Goal: Task Accomplishment & Management: Manage account settings

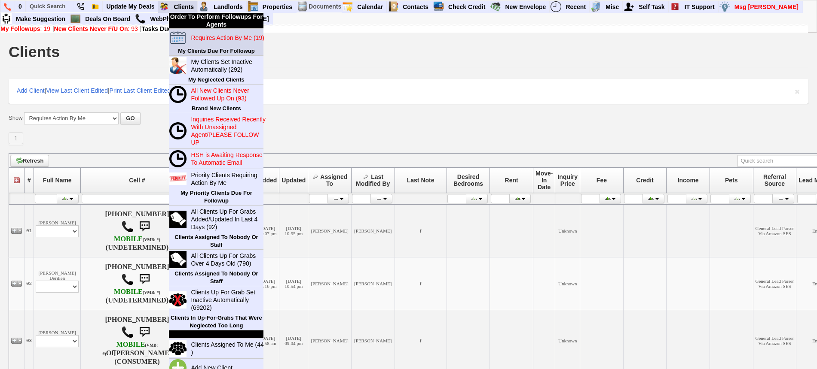
click at [202, 34] on blink "Requires Action By Me (19)" at bounding box center [227, 37] width 73 height 7
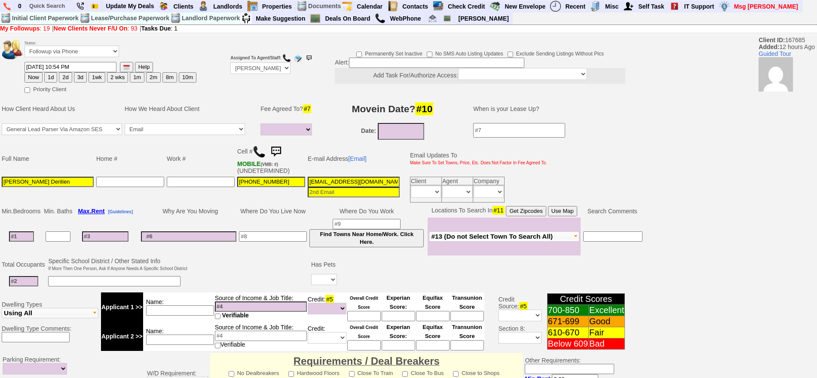
select select
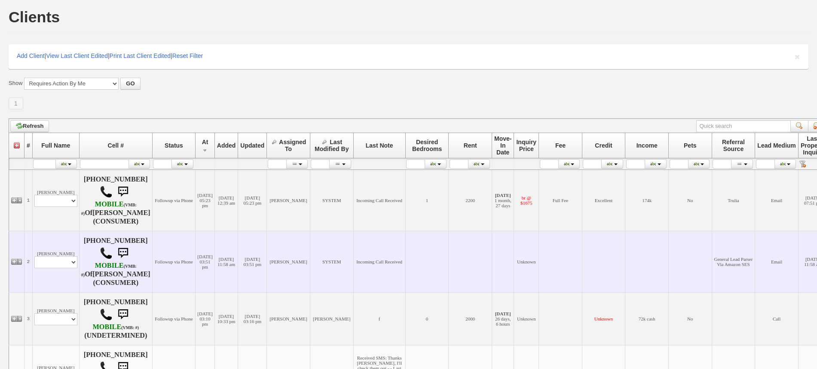
scroll to position [54, 0]
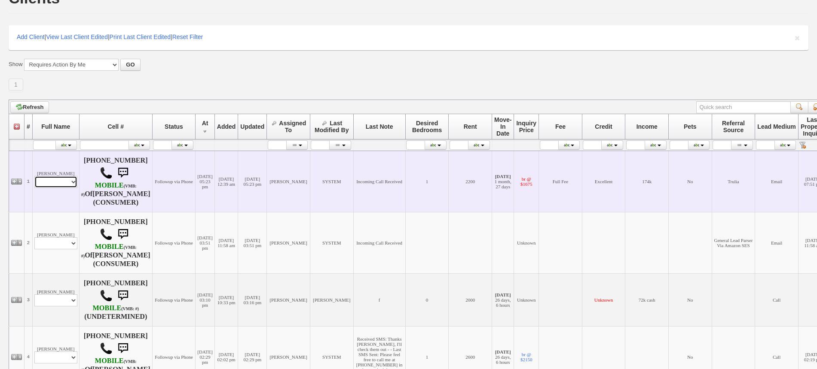
click at [68, 184] on select "Profile Edit Print Email Externally (Will Not Be Tracked In CRM) Closed Deals" at bounding box center [55, 182] width 43 height 12
select select "ChangeURL,/crm/custom/edit_client_form.php?redirect=%2Fcrm%2Fclients.php&id=197…"
click at [34, 176] on select "Profile Edit Print Email Externally (Will Not Be Tracked In CRM) Closed Deals" at bounding box center [55, 182] width 43 height 12
select select
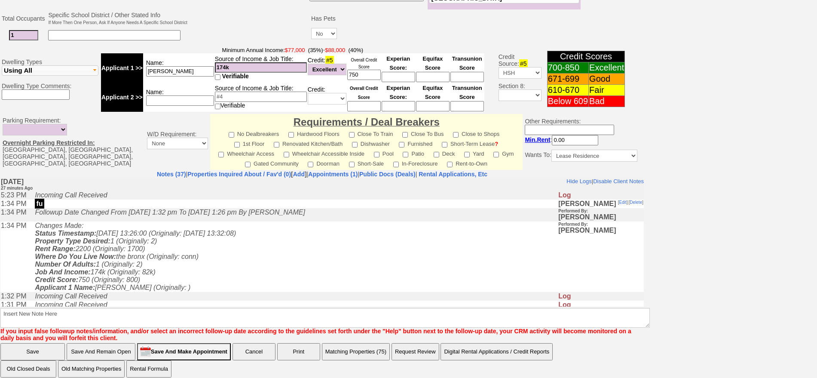
scroll to position [259, 0]
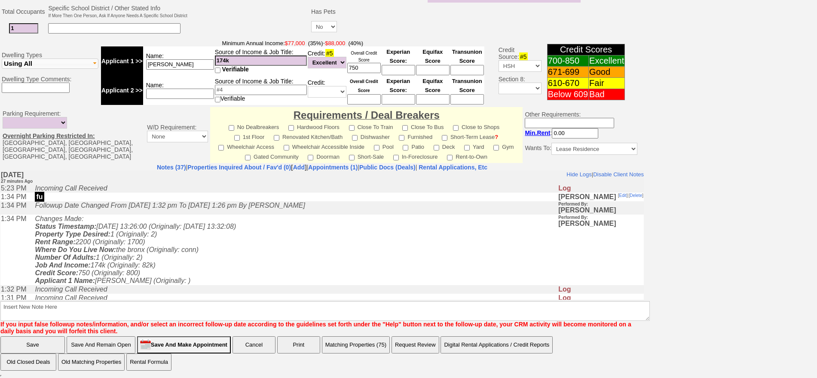
click at [307, 269] on td "Changes Made: Status Timestamp: [DATE] 13:26:00 (Originally: [DATE] 13:32:08) P…" at bounding box center [294, 249] width 527 height 70
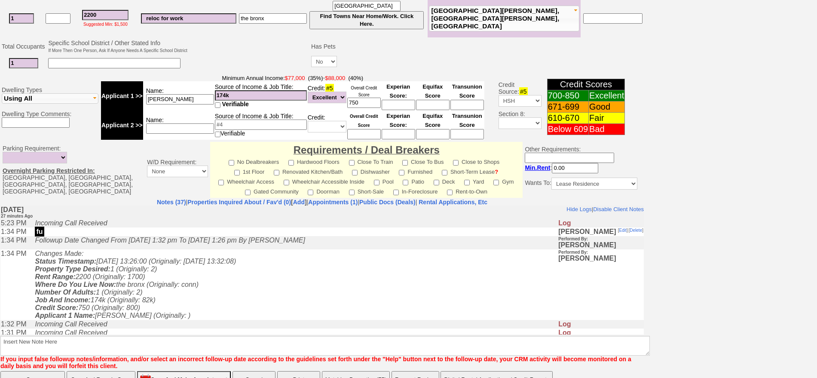
scroll to position [206, 0]
